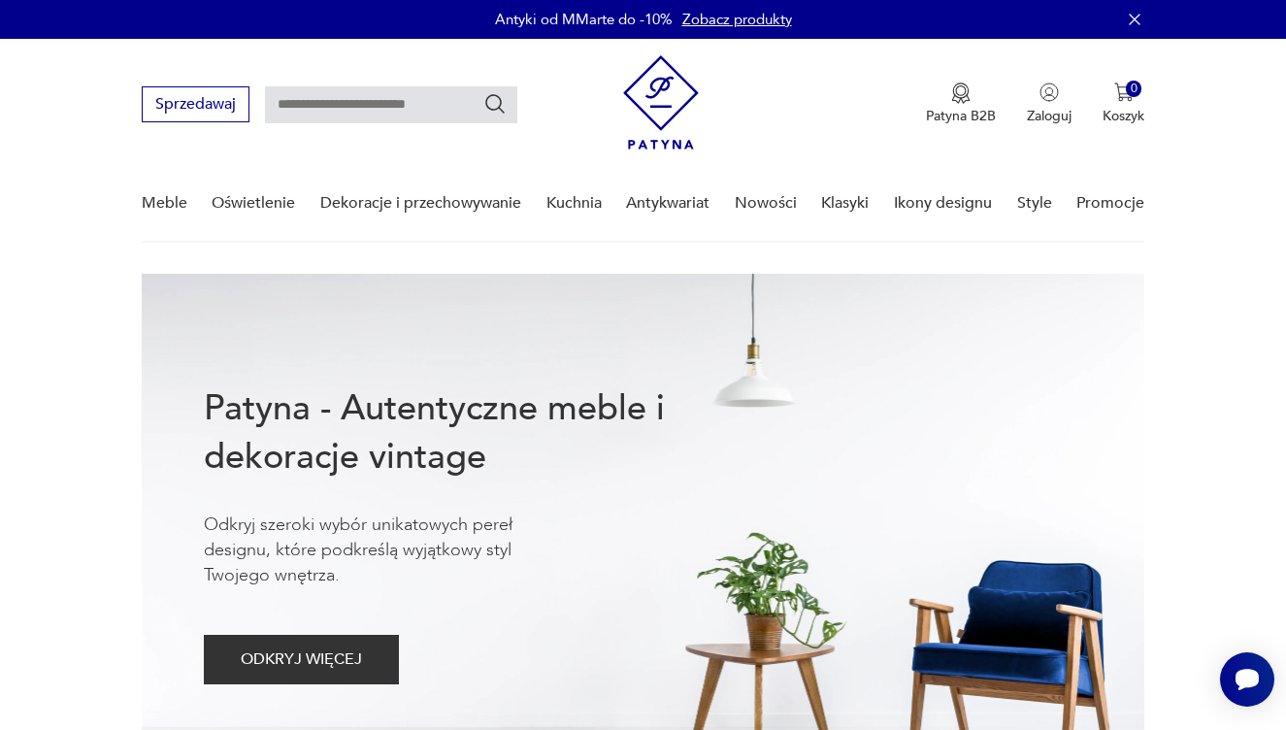
click at [699, 20] on link "Zobacz produkty" at bounding box center [737, 19] width 110 height 19
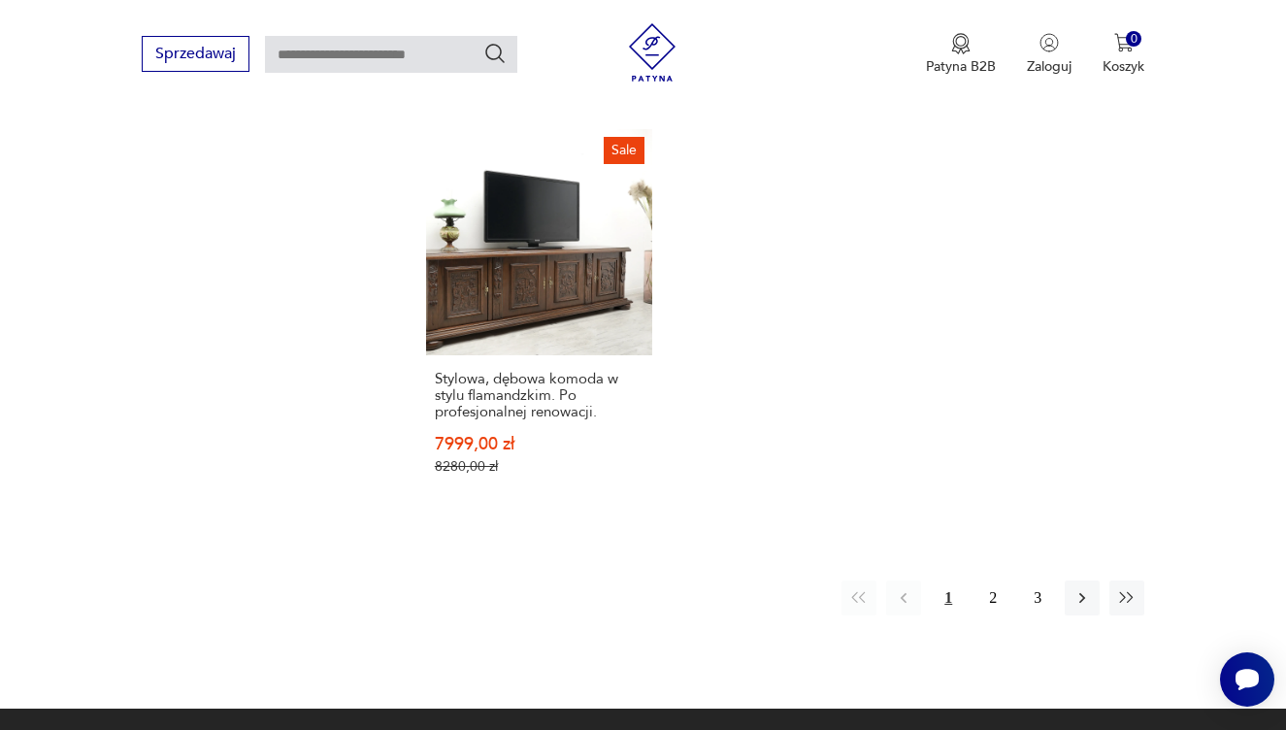
scroll to position [2689, 0]
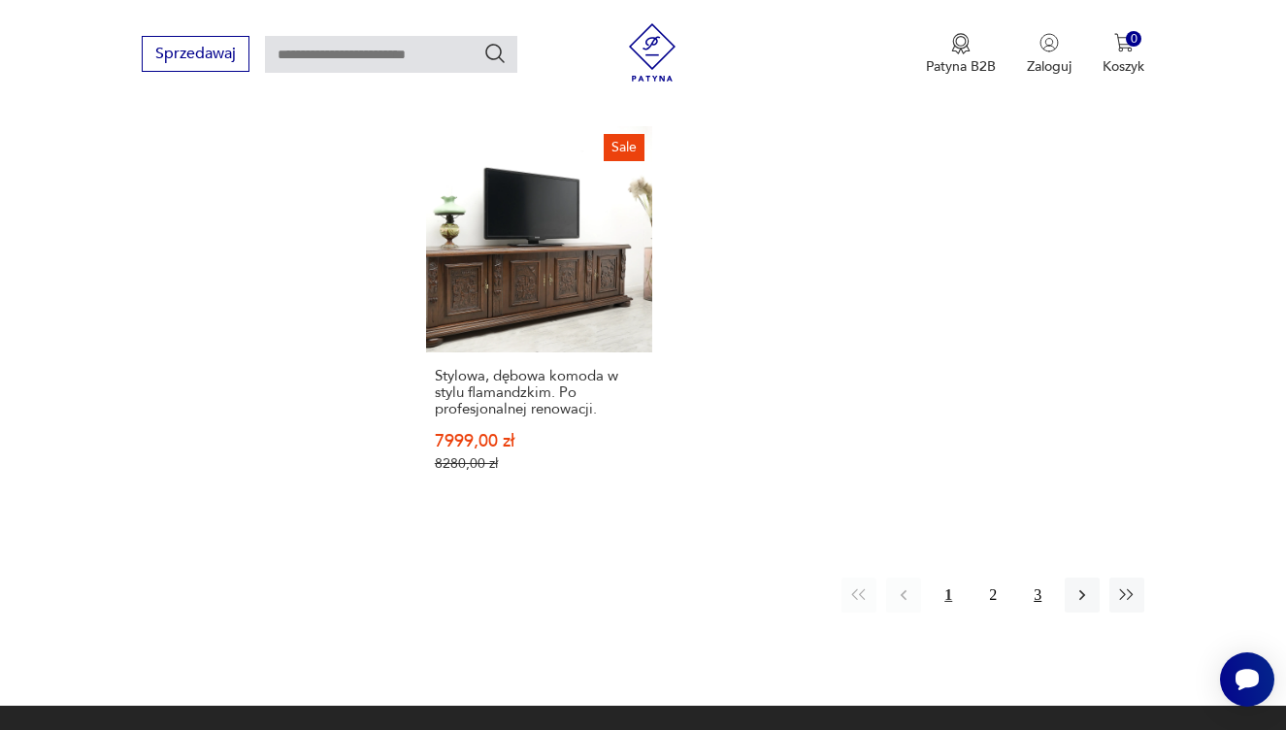
click at [1036, 612] on button "3" at bounding box center [1037, 594] width 35 height 35
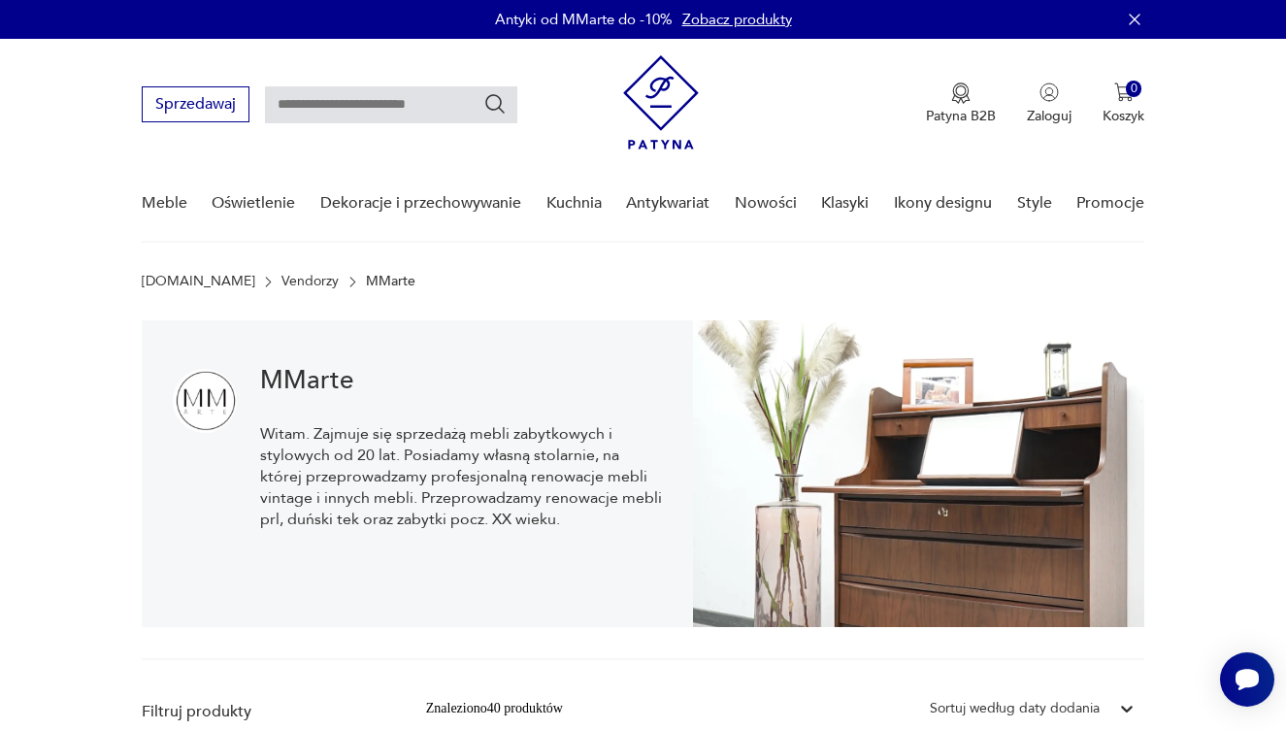
click at [657, 77] on img at bounding box center [661, 102] width 76 height 94
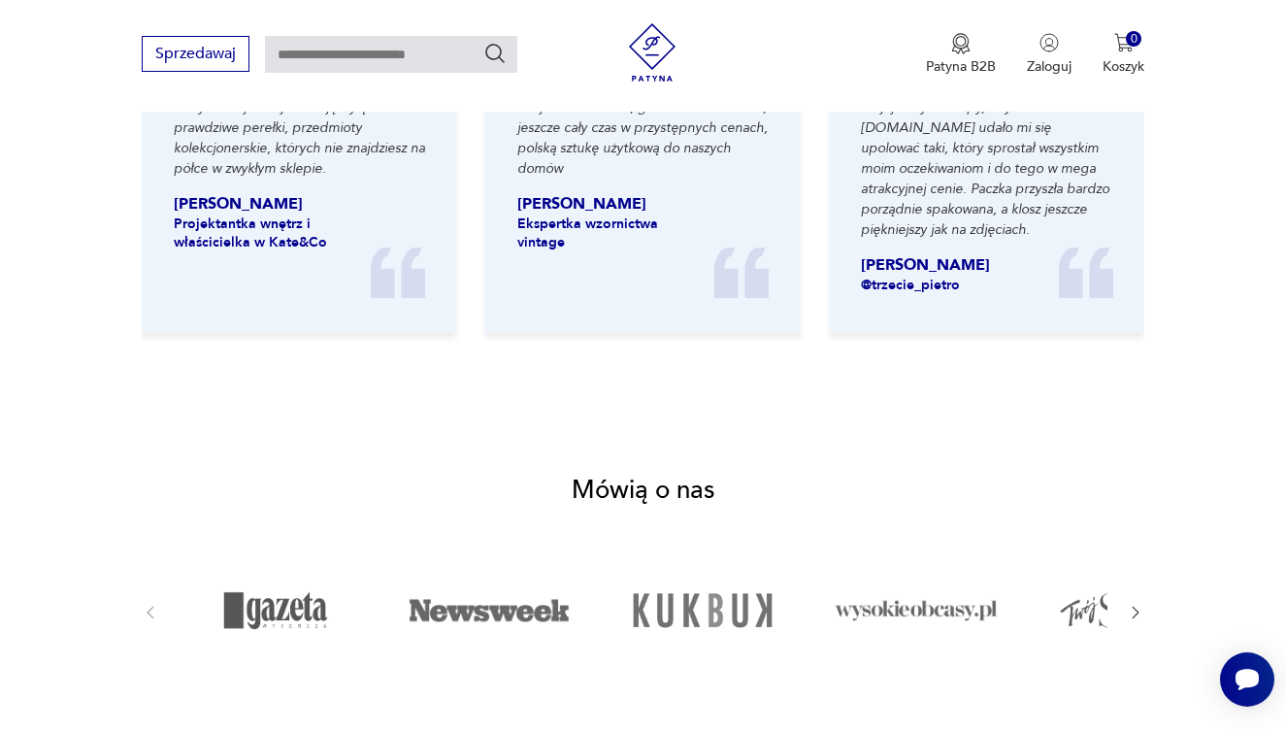
scroll to position [2658, 0]
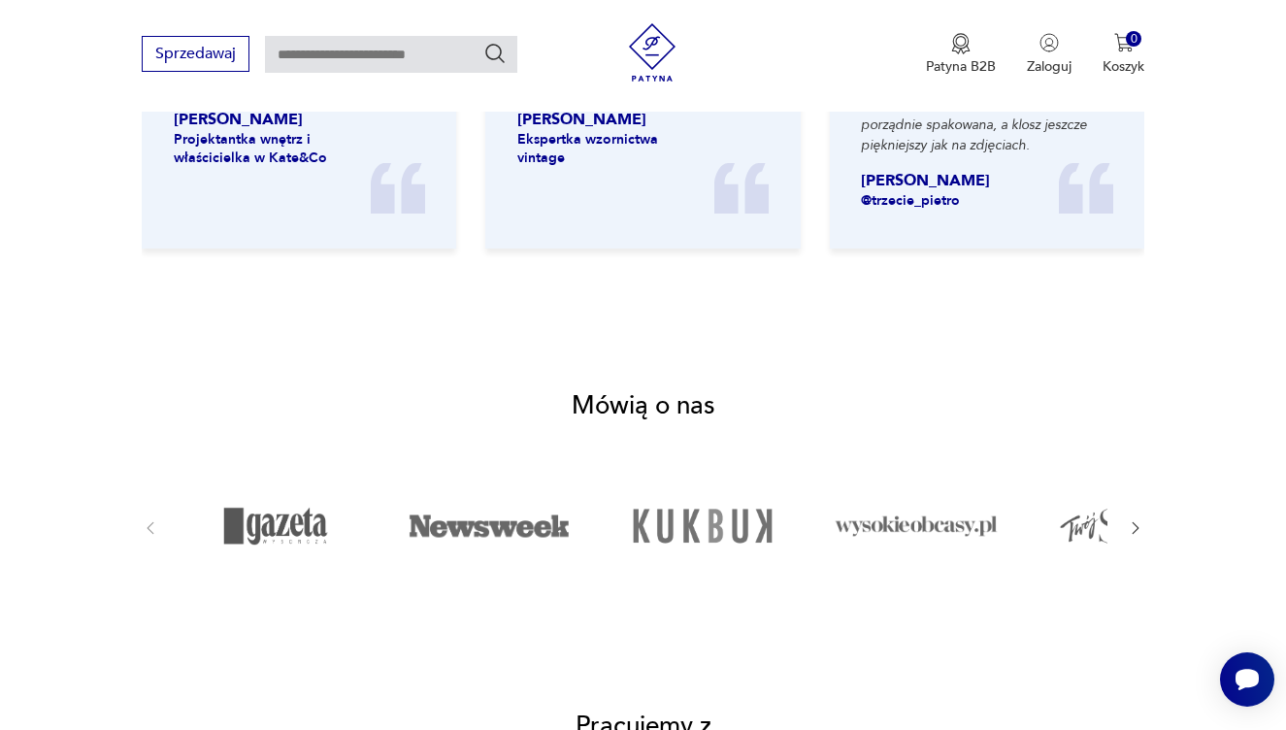
click at [300, 478] on img at bounding box center [275, 526] width 163 height 97
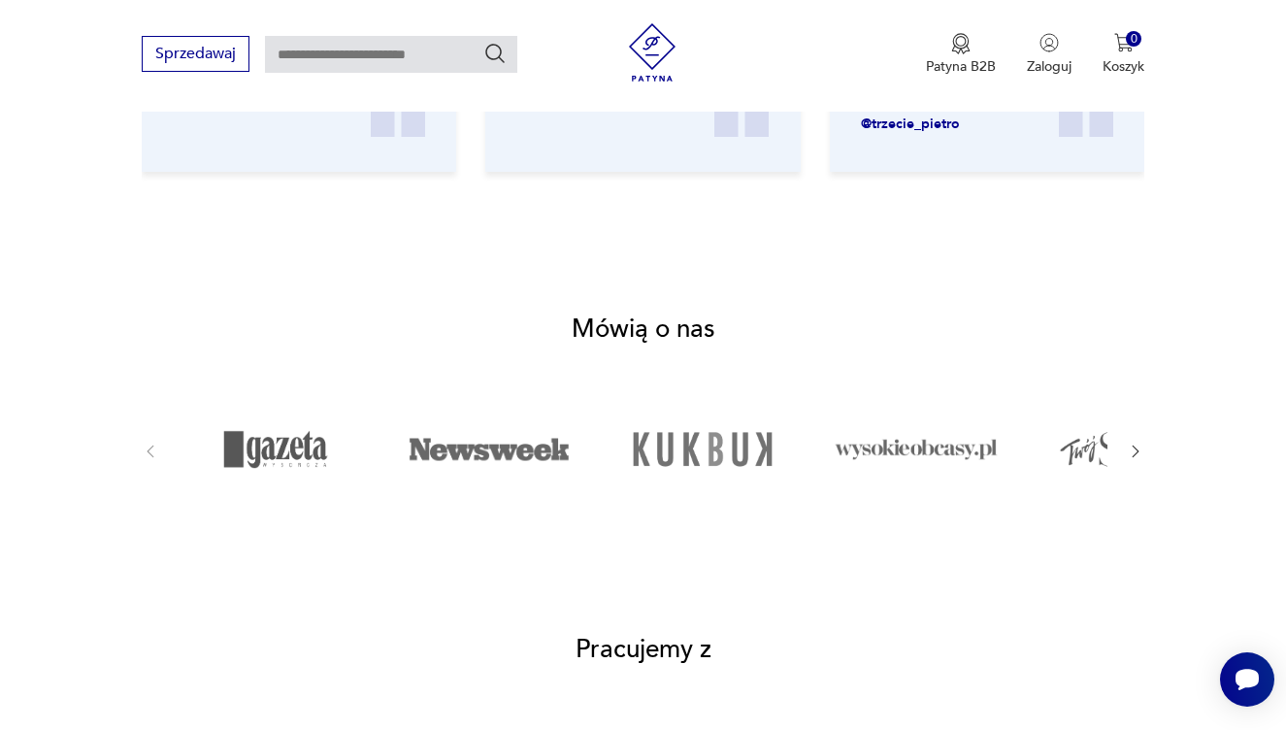
scroll to position [2879, 0]
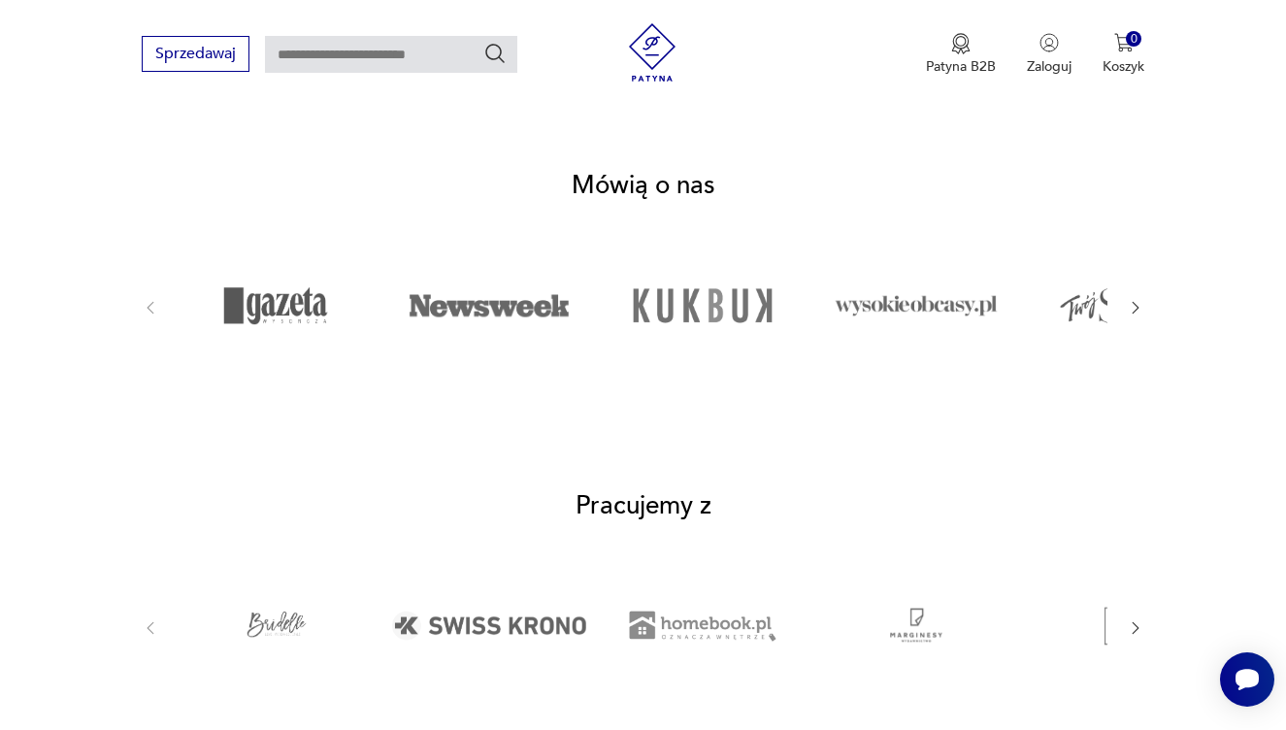
click at [1141, 299] on icon "button" at bounding box center [1136, 308] width 18 height 18
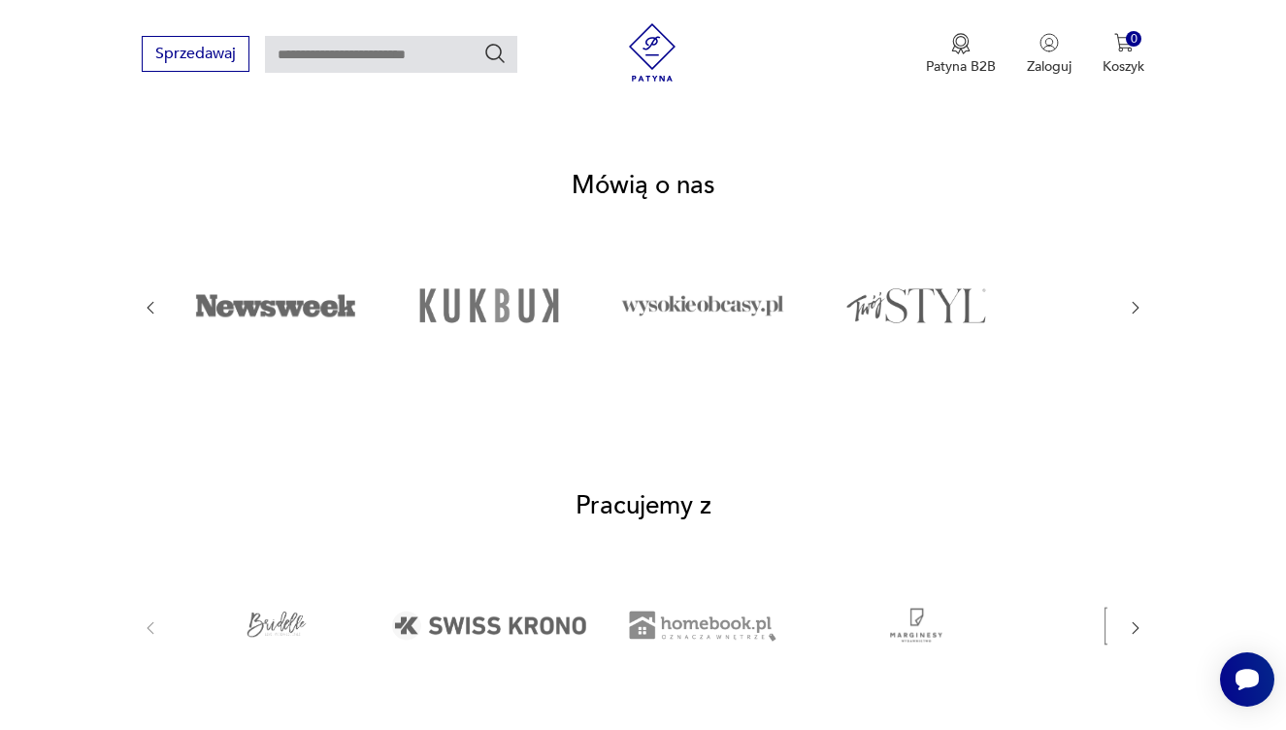
click at [1141, 299] on icon "button" at bounding box center [1136, 308] width 18 height 18
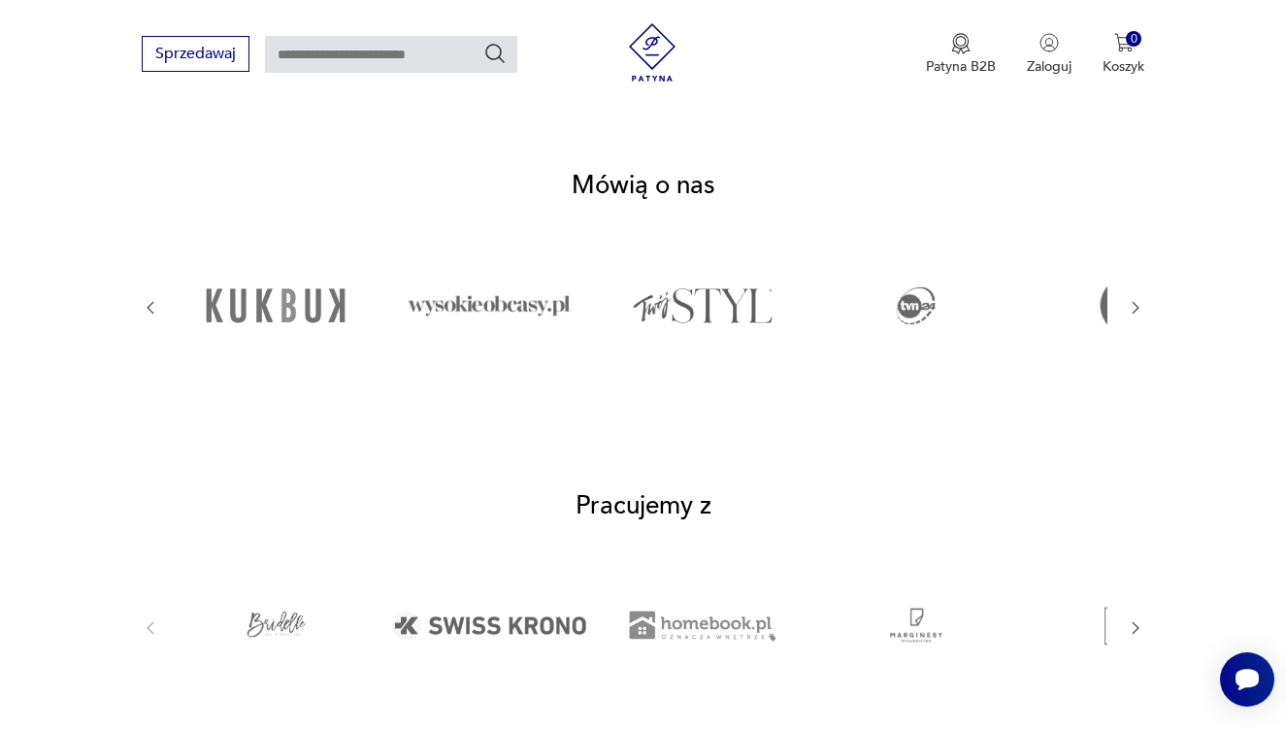
click at [1141, 299] on icon "button" at bounding box center [1136, 308] width 18 height 18
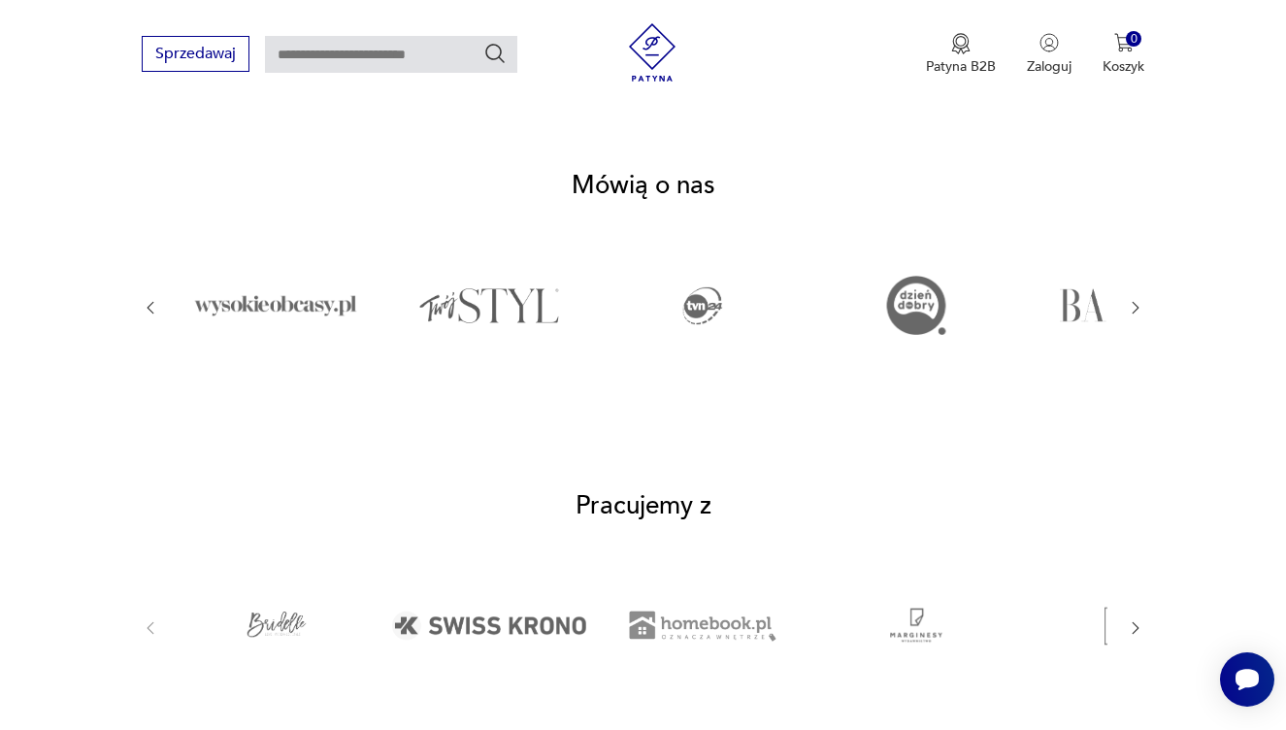
click at [1138, 619] on icon "button" at bounding box center [1136, 628] width 18 height 18
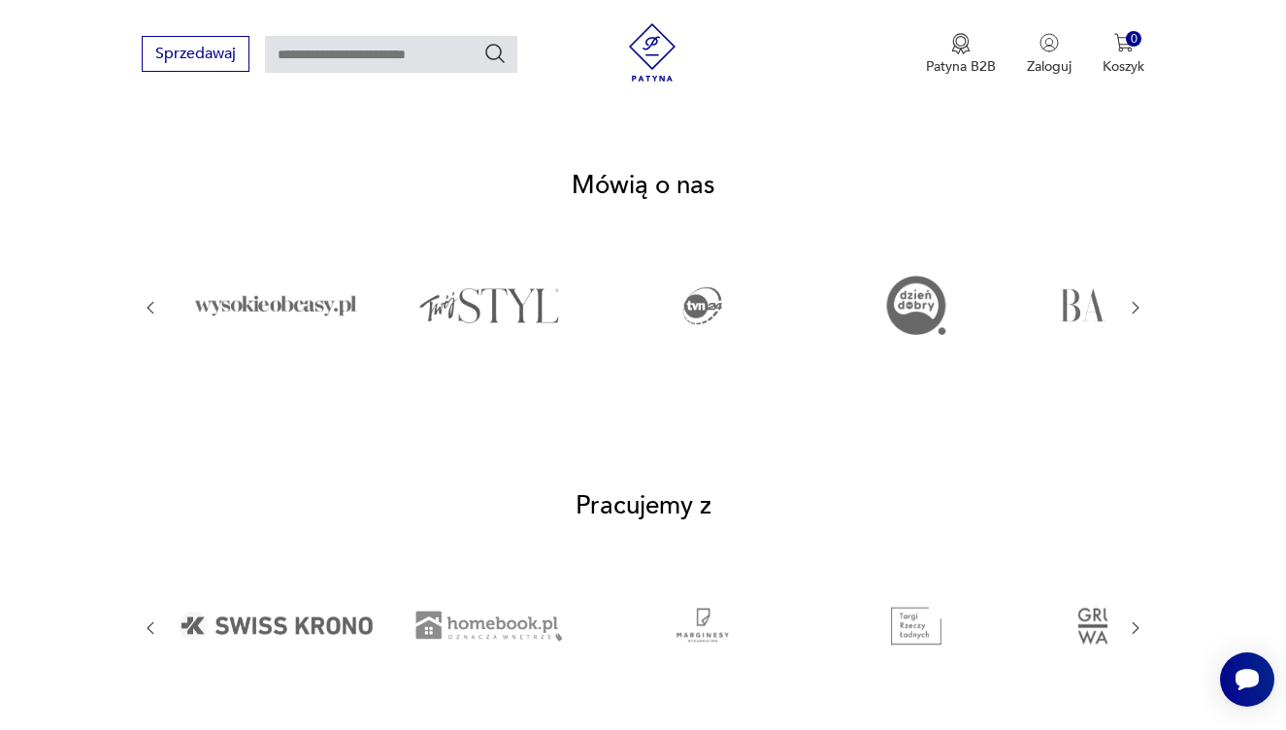
click at [1138, 619] on icon "button" at bounding box center [1136, 628] width 18 height 18
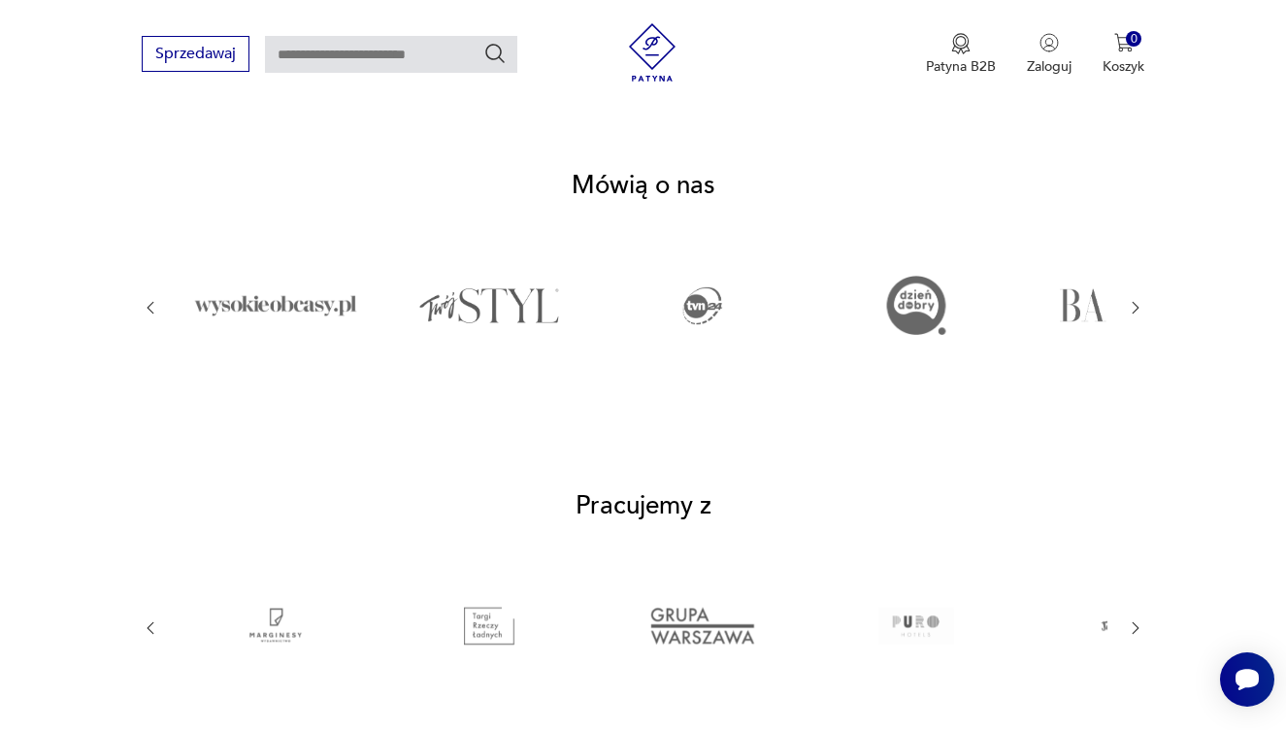
click at [1138, 619] on icon "button" at bounding box center [1136, 628] width 18 height 18
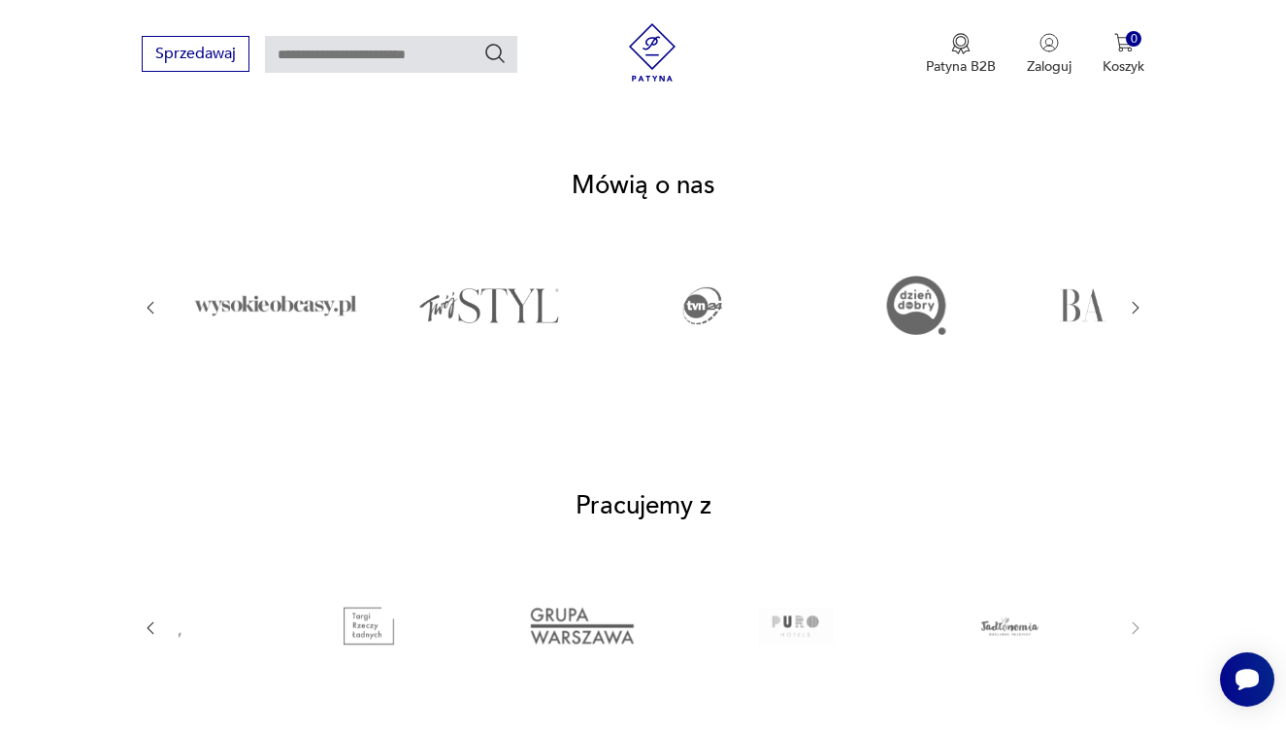
click at [1017, 577] on img at bounding box center [1010, 625] width 143 height 97
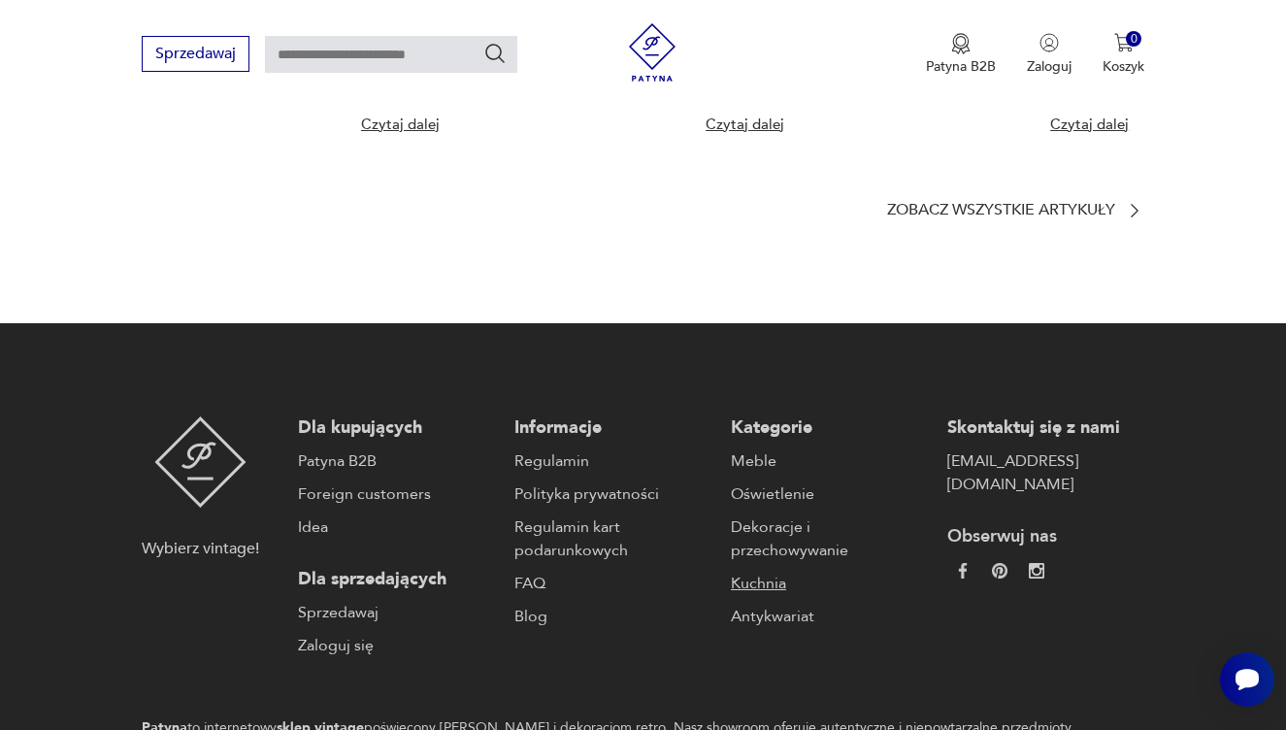
scroll to position [4567, 0]
